Goal: Transaction & Acquisition: Subscribe to service/newsletter

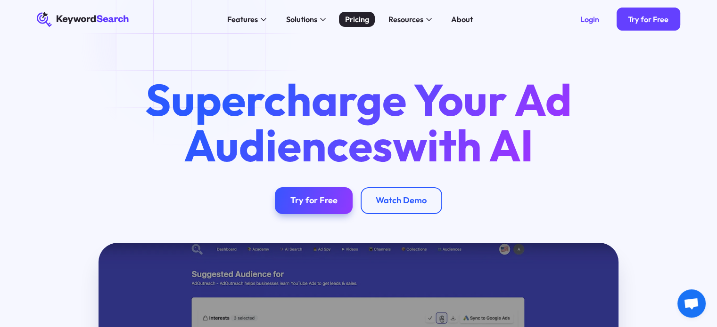
click at [366, 14] on div "Pricing" at bounding box center [357, 20] width 24 height 12
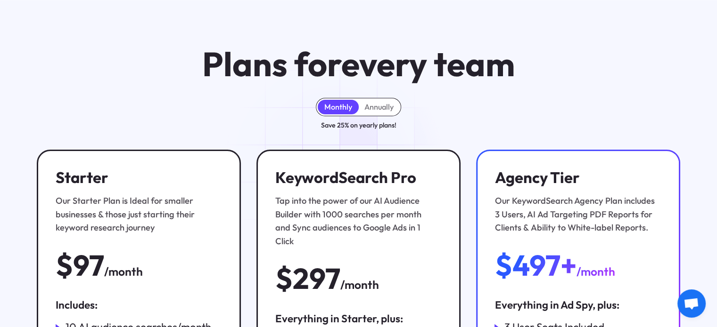
scroll to position [47, 0]
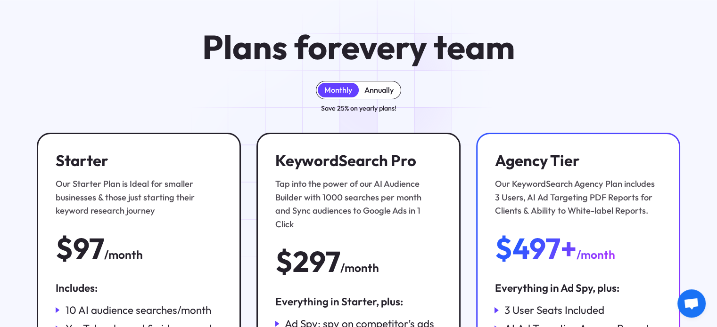
click at [387, 88] on div "Annually" at bounding box center [378, 89] width 29 height 9
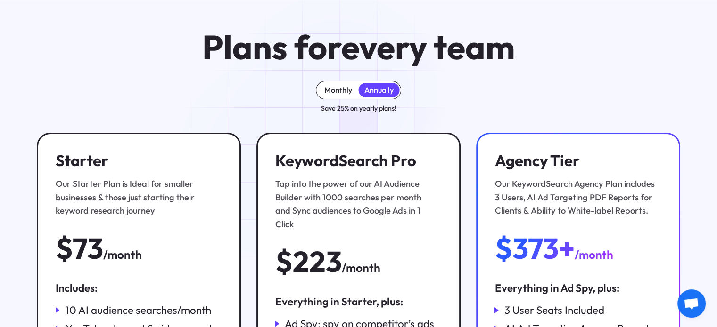
click at [341, 93] on div "Monthly" at bounding box center [338, 89] width 28 height 9
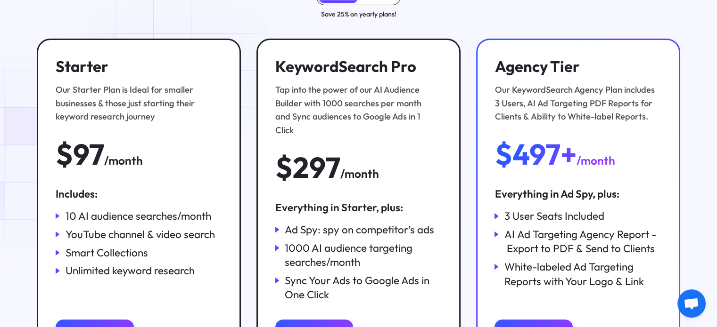
scroll to position [188, 0]
